Goal: Task Accomplishment & Management: Manage account settings

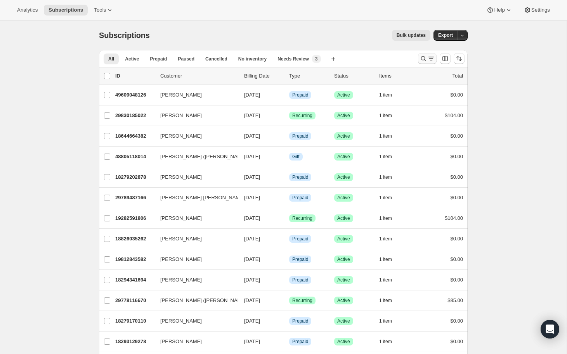
click at [432, 58] on icon "Search and filter results" at bounding box center [431, 59] width 8 height 8
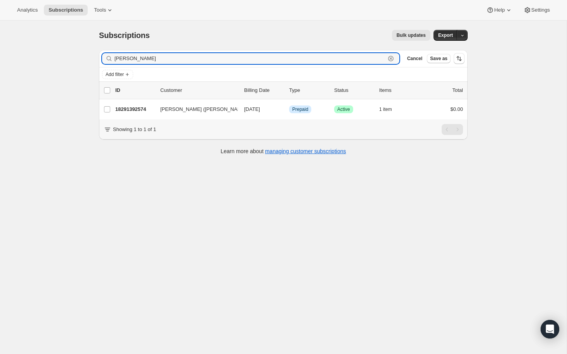
type input "[PERSON_NAME]"
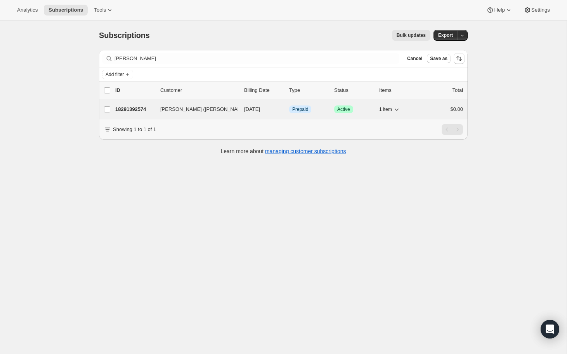
click at [131, 107] on p "18291392574" at bounding box center [134, 110] width 39 height 8
